Goal: Information Seeking & Learning: Learn about a topic

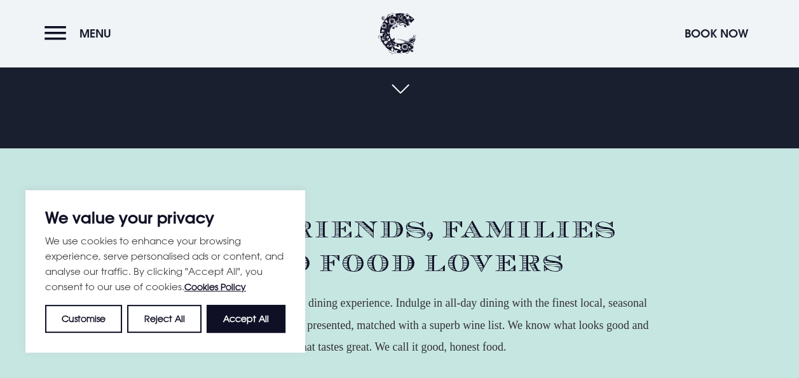
scroll to position [318, 0]
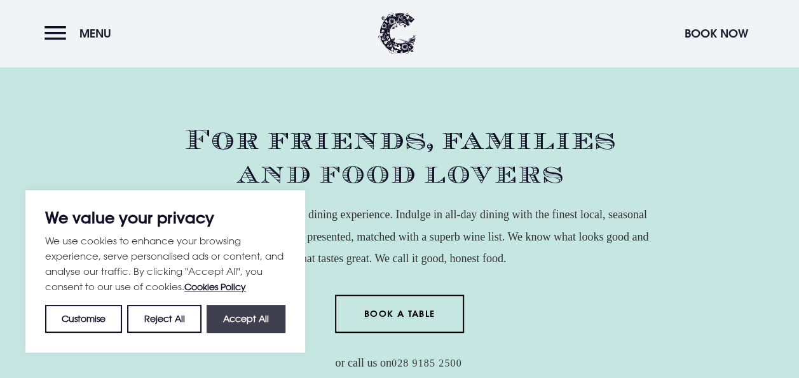
click at [259, 312] on button "Accept All" at bounding box center [246, 319] width 79 height 28
checkbox input "true"
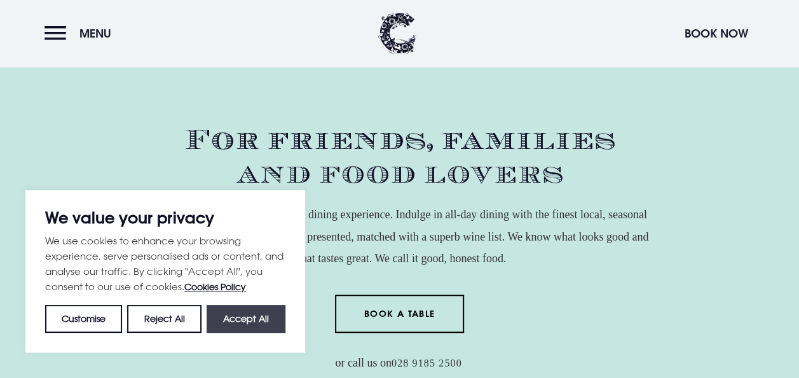
checkbox input "true"
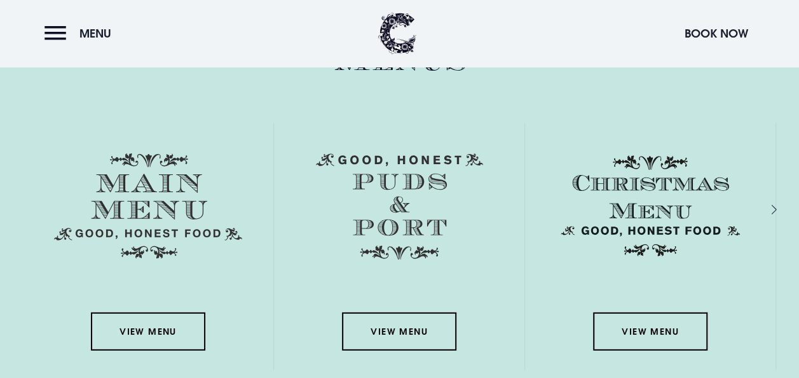
scroll to position [1780, 0]
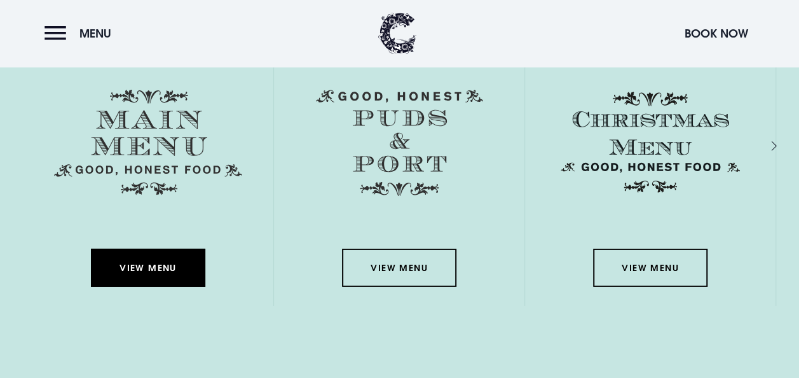
click at [146, 261] on link "View Menu" at bounding box center [148, 268] width 114 height 38
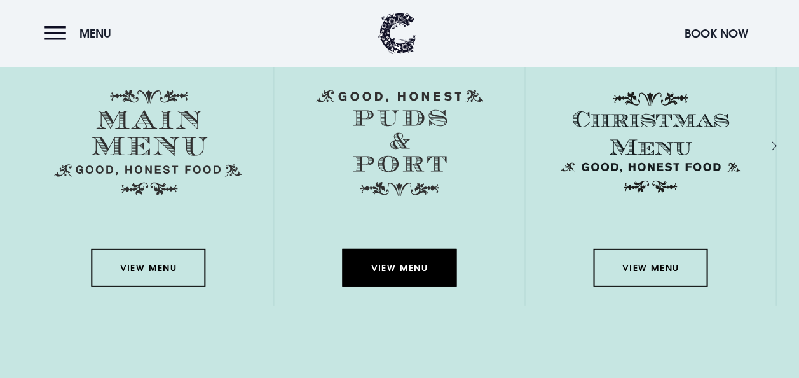
click at [402, 269] on link "View Menu" at bounding box center [399, 268] width 114 height 38
click at [401, 263] on link "View Menu" at bounding box center [399, 268] width 114 height 38
